Goal: Task Accomplishment & Management: Manage account settings

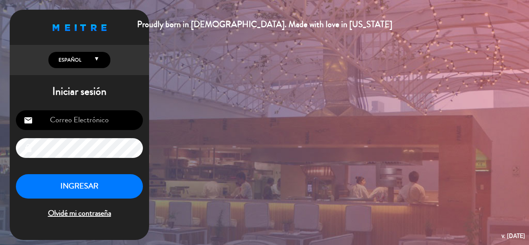
type input "[EMAIL_ADDRESS][DOMAIN_NAME]"
click at [95, 187] on button "INGRESAR" at bounding box center [79, 186] width 127 height 24
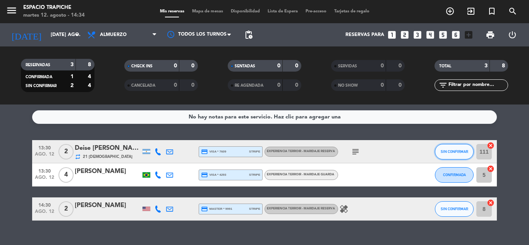
click at [441, 157] on button "SIN CONFIRMAR" at bounding box center [454, 152] width 39 height 16
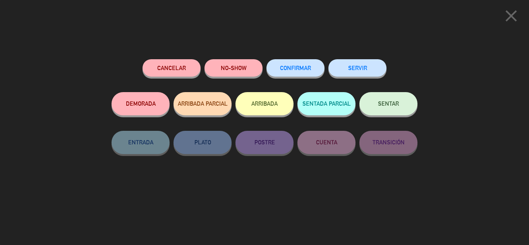
click at [357, 69] on button "SERVIR" at bounding box center [358, 67] width 58 height 17
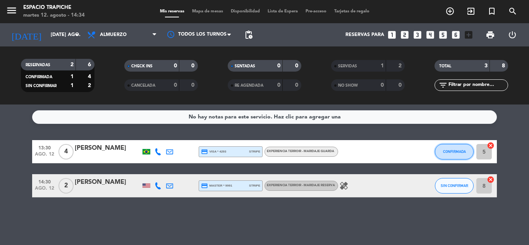
click at [456, 152] on span "CONFIRMADA" at bounding box center [454, 152] width 23 height 4
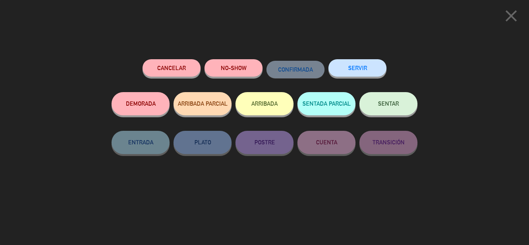
click at [363, 67] on button "SERVIR" at bounding box center [358, 67] width 58 height 17
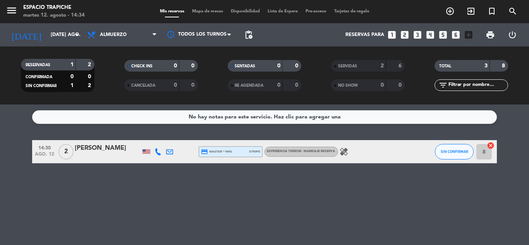
click at [169, 152] on icon at bounding box center [169, 151] width 7 height 7
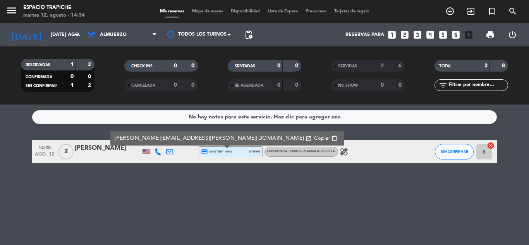
click at [176, 176] on div "No hay notas para este servicio. Haz clic para agregar una 14:30 ago. 12 2 Kimb…" at bounding box center [264, 175] width 529 height 141
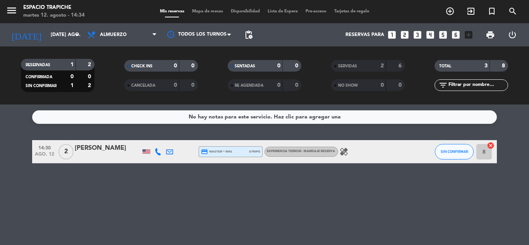
click at [157, 148] on icon at bounding box center [158, 151] width 7 height 7
click at [176, 138] on span at bounding box center [179, 139] width 6 height 6
click at [146, 136] on span "Copiar" at bounding box center [154, 139] width 16 height 8
click at [152, 139] on span "Copiar" at bounding box center [154, 139] width 16 height 8
click at [172, 153] on icon at bounding box center [169, 151] width 7 height 7
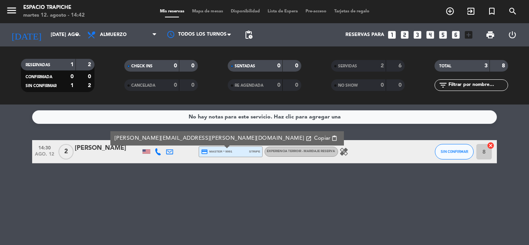
click at [169, 171] on div "No hay notas para este servicio. Haz clic para agregar una 14:30 ago. 12 2 Kimb…" at bounding box center [264, 175] width 529 height 141
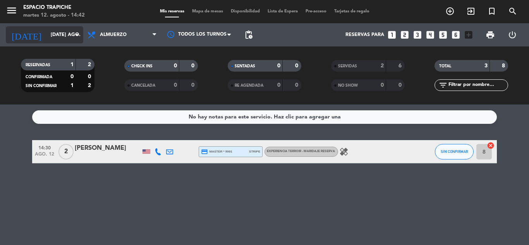
click at [50, 33] on input "[DATE] ago." at bounding box center [80, 34] width 66 height 13
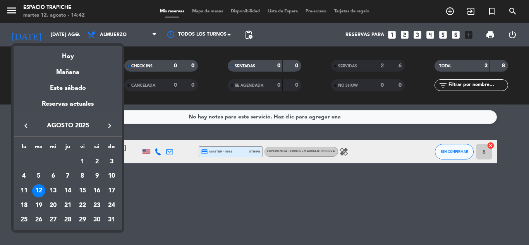
click at [109, 125] on icon "keyboard_arrow_right" at bounding box center [109, 125] width 9 height 9
click at [25, 174] on div "1" at bounding box center [23, 176] width 13 height 13
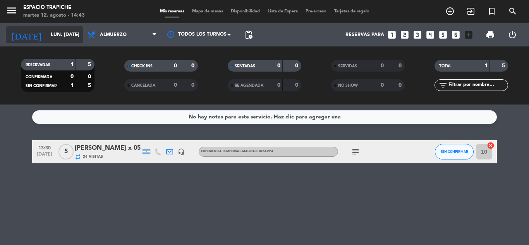
click at [57, 37] on input "lun. [DATE]" at bounding box center [80, 34] width 66 height 13
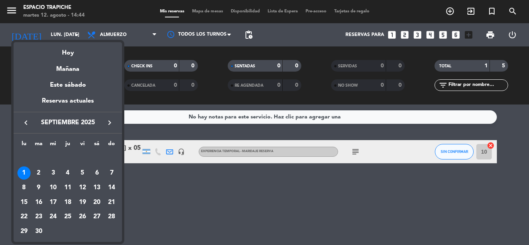
click at [212, 204] on div at bounding box center [264, 122] width 529 height 245
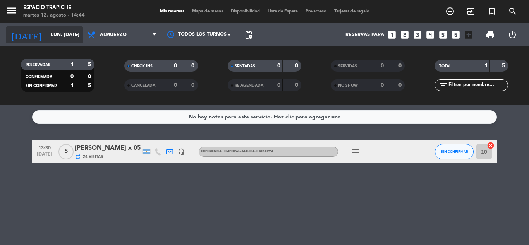
click at [47, 36] on input "lun. [DATE]" at bounding box center [80, 34] width 66 height 13
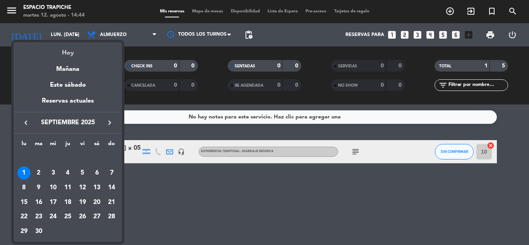
click at [76, 53] on div "Hoy" at bounding box center [68, 50] width 109 height 16
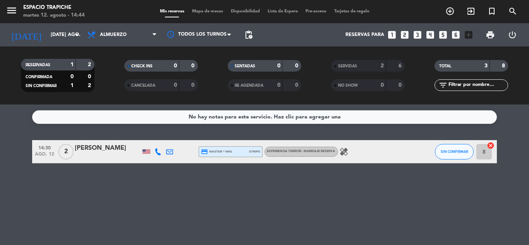
click at [173, 153] on icon at bounding box center [169, 151] width 7 height 7
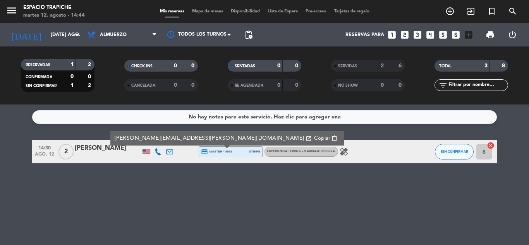
click at [314, 140] on span "Copiar" at bounding box center [322, 139] width 16 height 8
click at [47, 29] on input "[DATE] ago." at bounding box center [80, 34] width 66 height 13
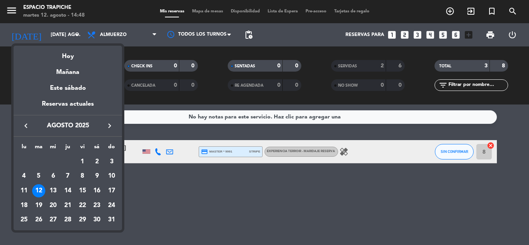
click at [109, 122] on icon "keyboard_arrow_right" at bounding box center [109, 125] width 9 height 9
click at [85, 190] on div "12" at bounding box center [82, 191] width 13 height 13
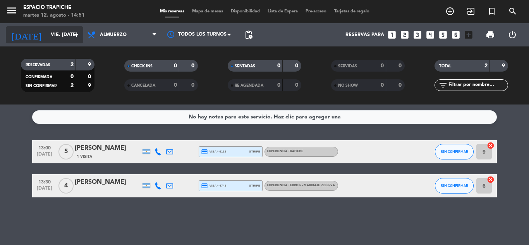
click at [58, 38] on input "vie. [DATE]" at bounding box center [80, 34] width 66 height 13
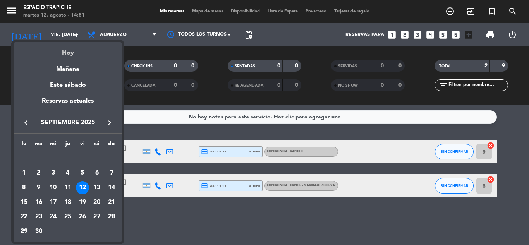
click at [74, 53] on div "Hoy" at bounding box center [68, 50] width 109 height 16
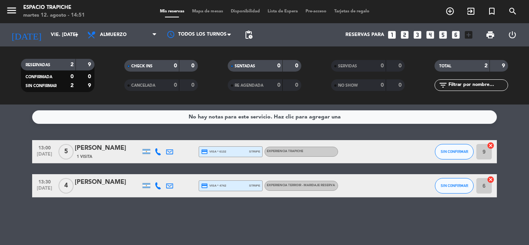
type input "[DATE] ago."
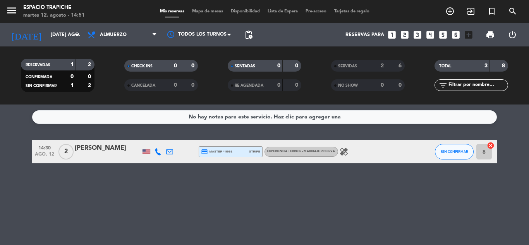
click at [114, 149] on div "[PERSON_NAME]" at bounding box center [108, 148] width 66 height 10
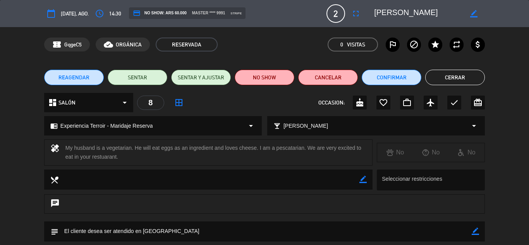
click at [52, 14] on icon "calendar_today" at bounding box center [51, 13] width 9 height 9
click at [61, 12] on span "[DATE], ago." at bounding box center [75, 13] width 28 height 9
click at [82, 76] on span "REAGENDAR" at bounding box center [74, 78] width 31 height 8
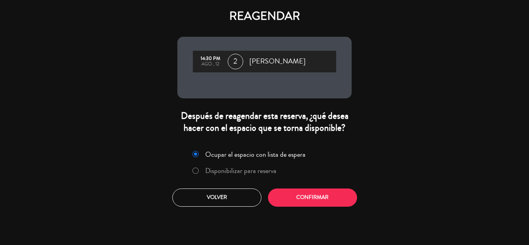
click at [197, 172] on input "Disponibilizar para reserva" at bounding box center [195, 170] width 5 height 5
radio input "true"
click at [293, 197] on button "Confirmar" at bounding box center [312, 198] width 89 height 18
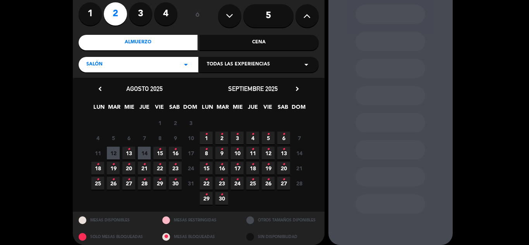
scroll to position [71, 0]
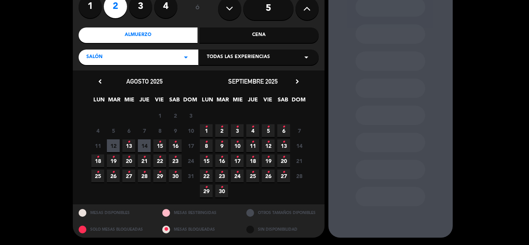
click at [268, 144] on icon "•" at bounding box center [268, 142] width 3 height 12
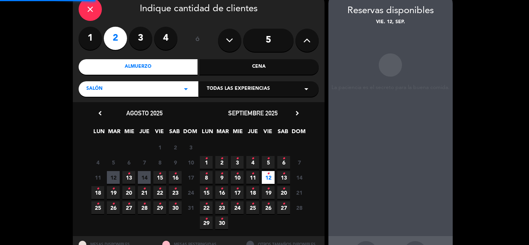
scroll to position [31, 0]
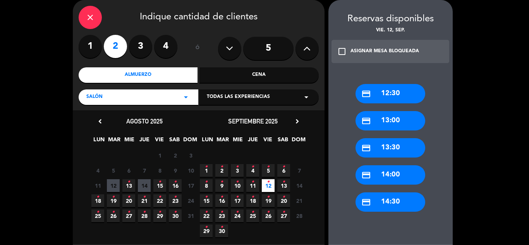
click at [392, 204] on div "credit_card 14:30" at bounding box center [391, 202] width 70 height 19
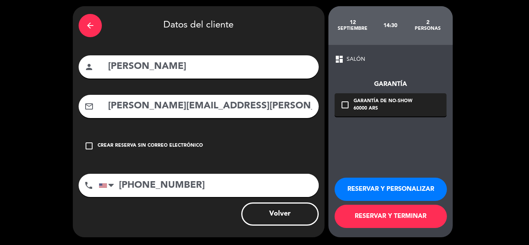
click at [342, 106] on icon "check_box_outline_blank" at bounding box center [345, 104] width 9 height 9
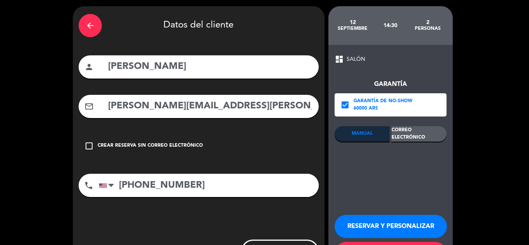
scroll to position [31, 0]
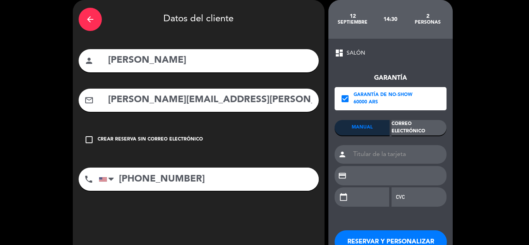
click at [410, 128] on div "Correo Electrónico" at bounding box center [419, 128] width 55 height 16
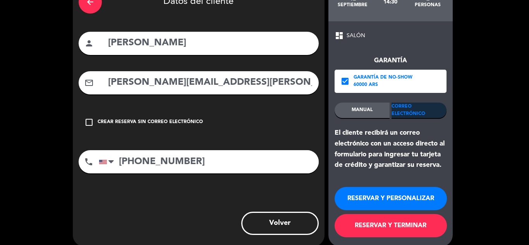
scroll to position [58, 0]
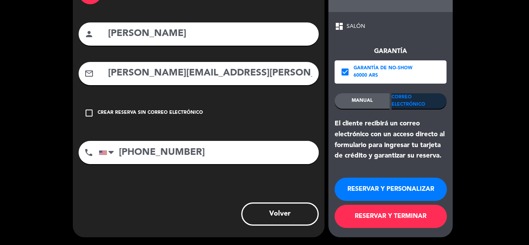
click at [402, 192] on button "RESERVAR Y PERSONALIZAR" at bounding box center [391, 189] width 112 height 23
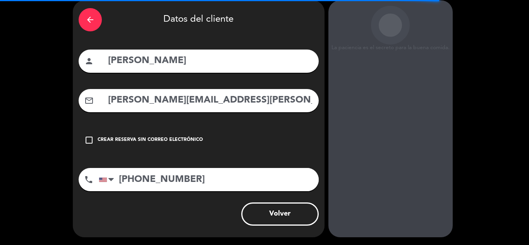
click at [136, 62] on input "[PERSON_NAME]" at bounding box center [210, 61] width 206 height 16
type input "[PERSON_NAME]"
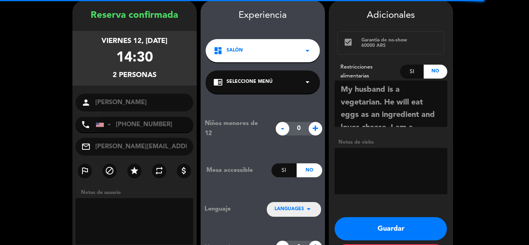
scroll to position [31, 0]
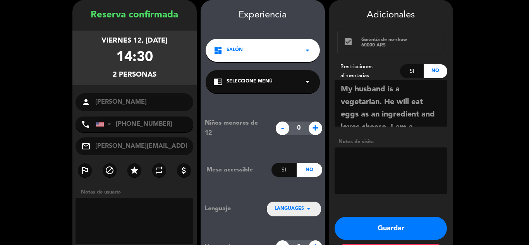
click at [274, 86] on div "chrome_reader_mode Seleccione Menú arrow_drop_down" at bounding box center [263, 81] width 114 height 23
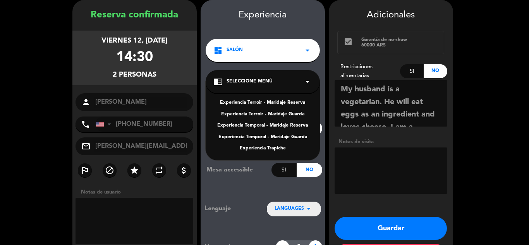
click at [293, 103] on div "Experiencia Terroir - Maridaje Reserva" at bounding box center [263, 103] width 99 height 8
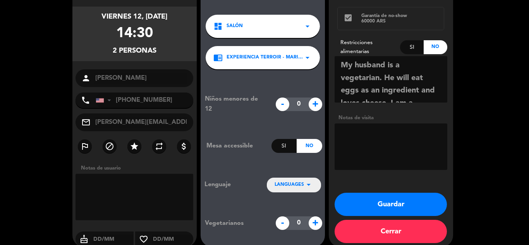
scroll to position [65, 0]
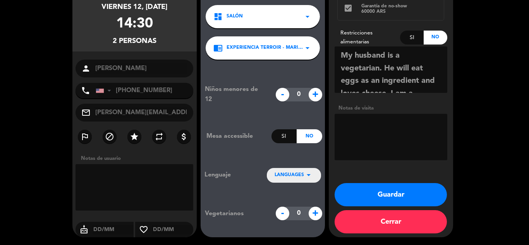
click at [399, 194] on button "Guardar" at bounding box center [391, 194] width 112 height 23
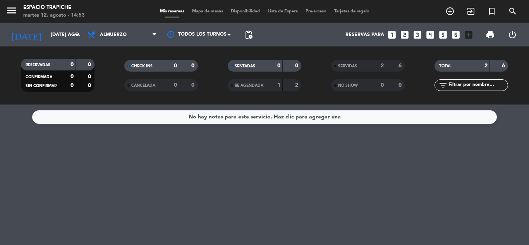
click at [258, 86] on span "RE AGENDADA" at bounding box center [249, 86] width 29 height 4
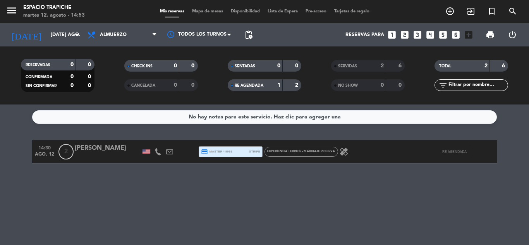
click at [122, 147] on div "[PERSON_NAME]" at bounding box center [108, 148] width 66 height 10
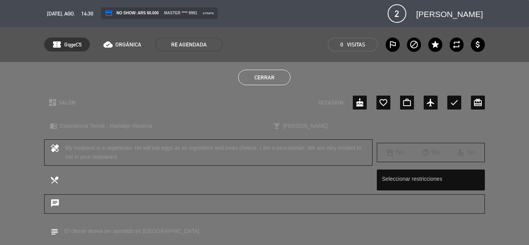
click at [50, 15] on span "[DATE], ago." at bounding box center [61, 13] width 28 height 9
click at [53, 14] on span "[DATE], ago." at bounding box center [61, 13] width 28 height 9
click at [264, 80] on button "Cerrar" at bounding box center [264, 78] width 52 height 16
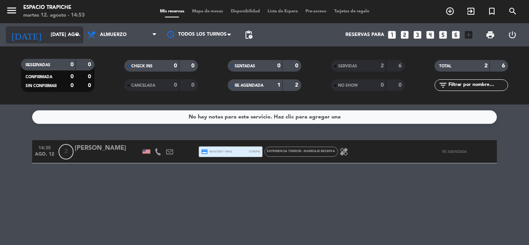
click at [55, 36] on input "[DATE] ago." at bounding box center [80, 34] width 66 height 13
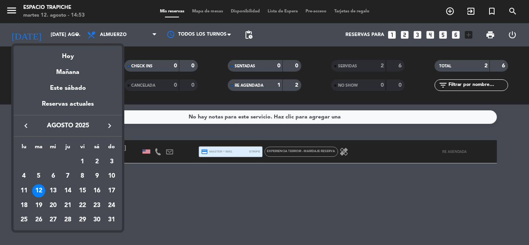
click at [109, 124] on icon "keyboard_arrow_right" at bounding box center [109, 125] width 9 height 9
click at [81, 190] on div "12" at bounding box center [82, 191] width 13 height 13
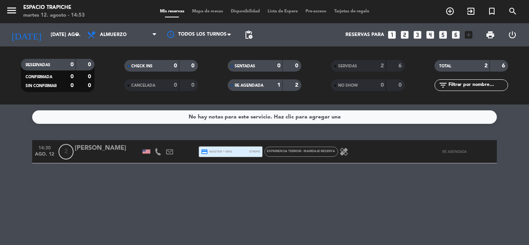
type input "vie. [DATE]"
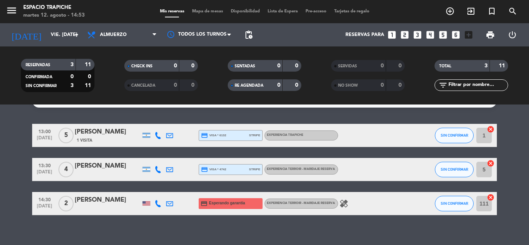
scroll to position [25, 0]
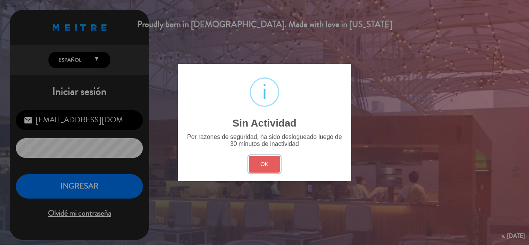
click at [271, 167] on button "OK" at bounding box center [264, 164] width 31 height 17
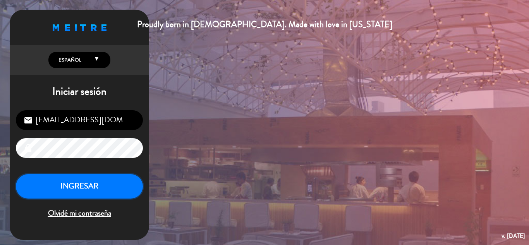
click at [113, 184] on button "INGRESAR" at bounding box center [79, 186] width 127 height 24
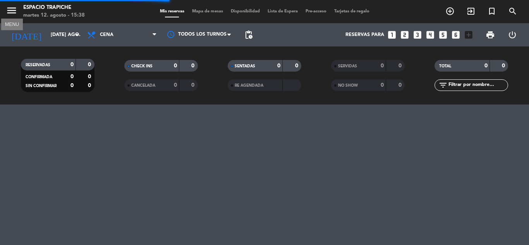
click at [15, 9] on icon "menu" at bounding box center [12, 11] width 12 height 12
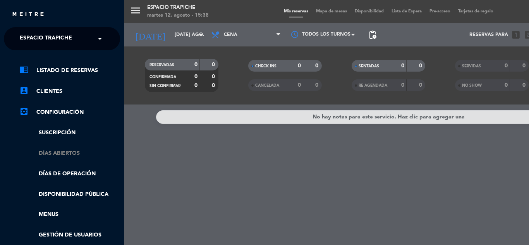
click at [73, 150] on link "Días abiertos" at bounding box center [69, 153] width 101 height 9
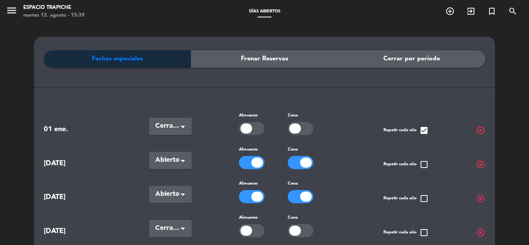
click at [116, 57] on span "Fechas especiales" at bounding box center [117, 59] width 51 height 10
click at [49, 131] on span "01 ene." at bounding box center [73, 129] width 58 height 11
click at [97, 55] on span "Fechas especiales" at bounding box center [117, 59] width 51 height 10
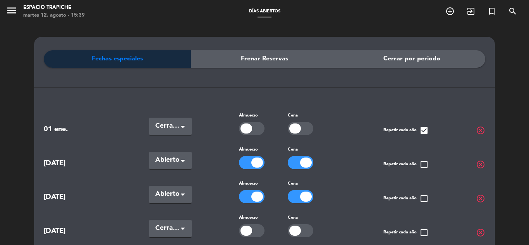
click at [114, 59] on span "Fechas especiales" at bounding box center [117, 59] width 51 height 10
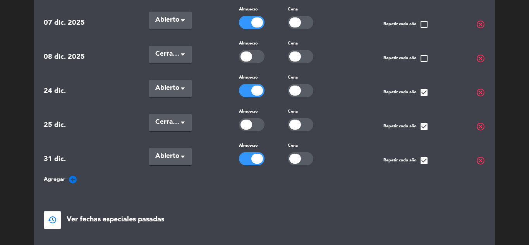
scroll to position [310, 0]
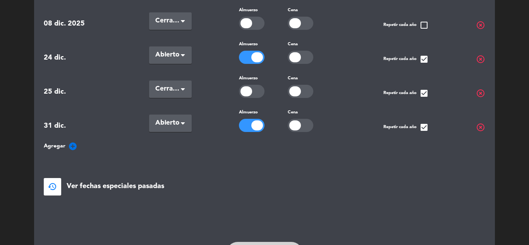
click at [71, 142] on icon "add_circle" at bounding box center [72, 146] width 9 height 9
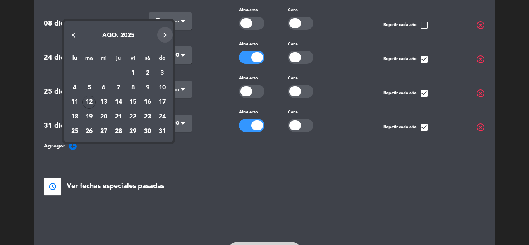
click at [165, 32] on button "Next month" at bounding box center [165, 35] width 16 height 16
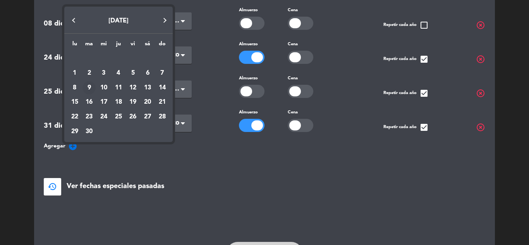
click at [91, 87] on div "9" at bounding box center [89, 87] width 13 height 13
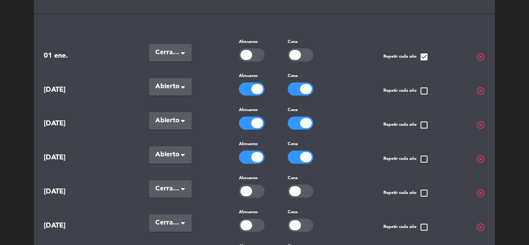
scroll to position [72, 0]
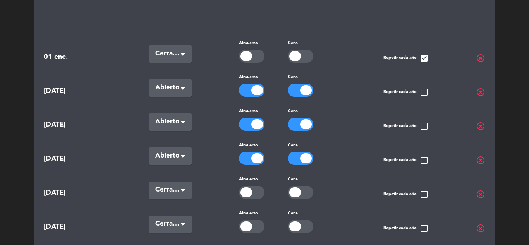
click at [57, 90] on span "[DATE]" at bounding box center [73, 91] width 58 height 11
click at [480, 89] on span "highlight_off" at bounding box center [480, 92] width 9 height 9
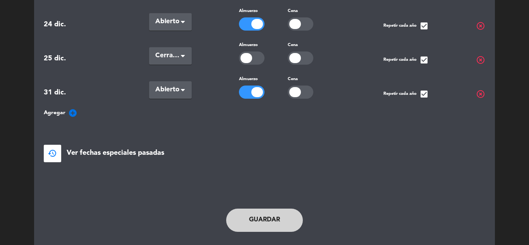
scroll to position [344, 0]
click at [71, 108] on icon "add_circle" at bounding box center [72, 112] width 9 height 9
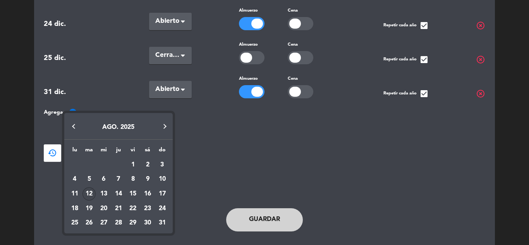
click at [162, 126] on button "Next month" at bounding box center [165, 127] width 16 height 16
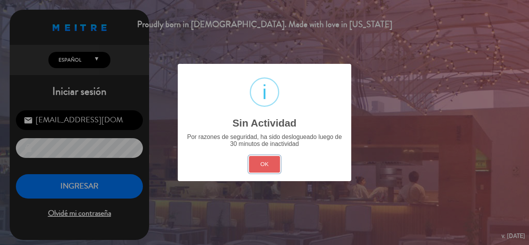
click at [275, 164] on button "OK" at bounding box center [264, 164] width 31 height 17
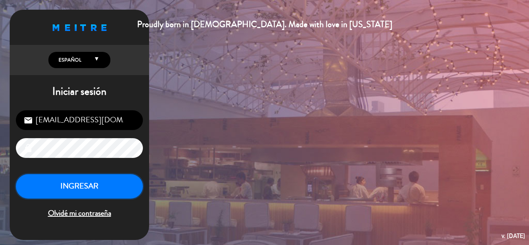
click at [119, 189] on button "INGRESAR" at bounding box center [79, 186] width 127 height 24
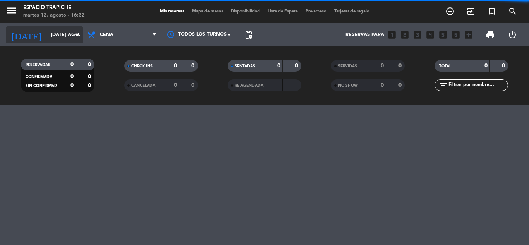
click at [65, 35] on input "[DATE] ago." at bounding box center [80, 34] width 66 height 13
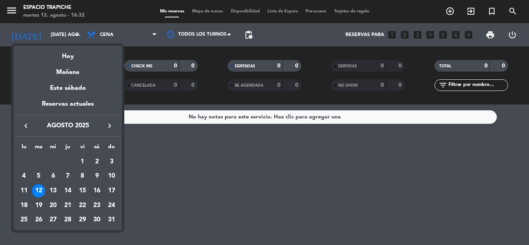
click at [98, 189] on div "16" at bounding box center [96, 191] width 13 height 13
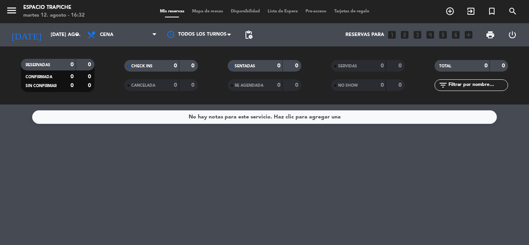
type input "sáb. 16 ago."
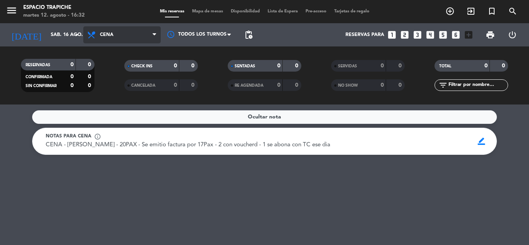
click at [120, 29] on span "Cena" at bounding box center [122, 34] width 78 height 17
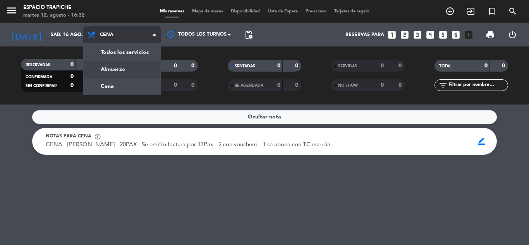
click at [114, 69] on div "menu Espacio Trapiche martes 12. agosto - 16:32 Mis reservas Mapa de mesas Disp…" at bounding box center [264, 52] width 529 height 105
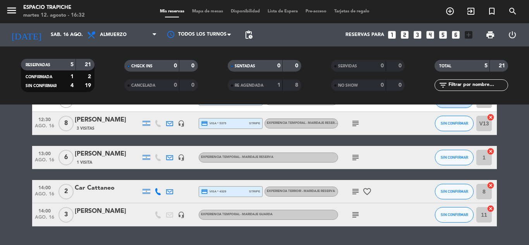
scroll to position [72, 0]
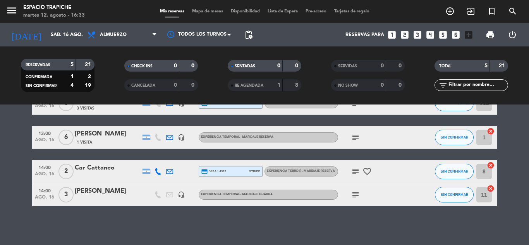
click at [48, 194] on span "14:00" at bounding box center [44, 190] width 19 height 9
click at [83, 191] on div "[PERSON_NAME]" at bounding box center [108, 191] width 66 height 10
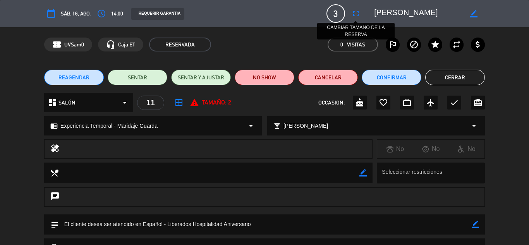
click at [354, 13] on icon "fullscreen" at bounding box center [356, 13] width 9 height 9
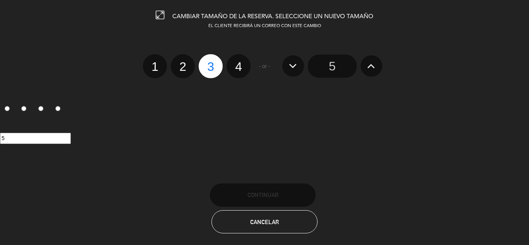
click at [242, 68] on label "4" at bounding box center [239, 66] width 24 height 24
click at [240, 62] on input "4" at bounding box center [237, 59] width 5 height 5
radio input "true"
radio input "false"
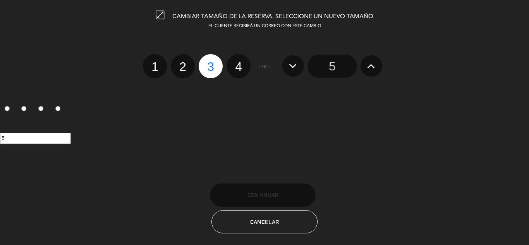
radio input "false"
radio input "true"
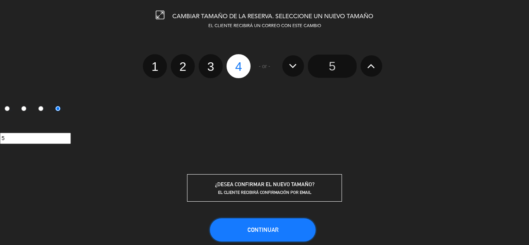
click at [280, 233] on button "Continuar" at bounding box center [263, 230] width 106 height 23
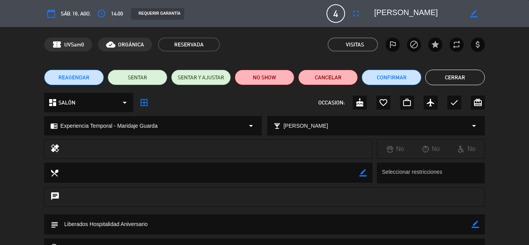
click at [464, 76] on button "Cerrar" at bounding box center [456, 78] width 60 height 16
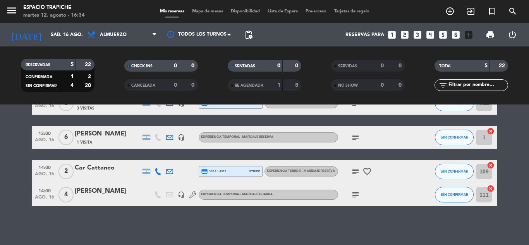
click at [359, 195] on icon "subject" at bounding box center [355, 194] width 9 height 9
click at [129, 211] on div "Hay 4 notas para este servicio, haz clic para verlas 12:30 ago. 16 2 [PERSON_NA…" at bounding box center [264, 175] width 529 height 141
click at [355, 175] on icon "subject" at bounding box center [355, 171] width 9 height 9
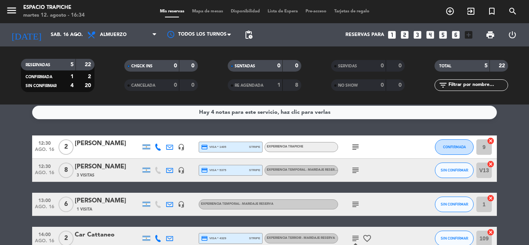
scroll to position [0, 0]
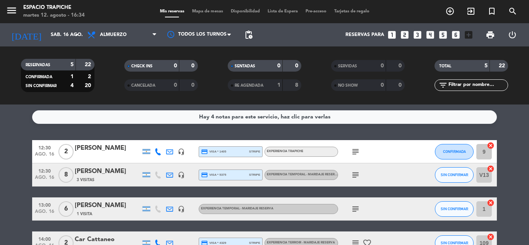
click at [29, 189] on bookings-row "12:30 ago. 16 2 [PERSON_NAME] headset_mic credit_card visa * 1405 stripe Experi…" at bounding box center [264, 209] width 529 height 138
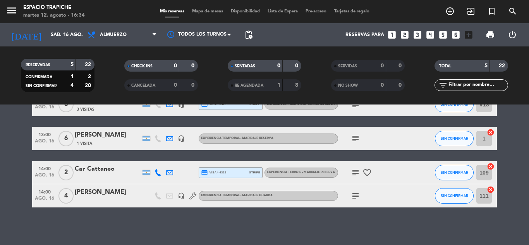
scroll to position [72, 0]
